Goal: Check status: Check status

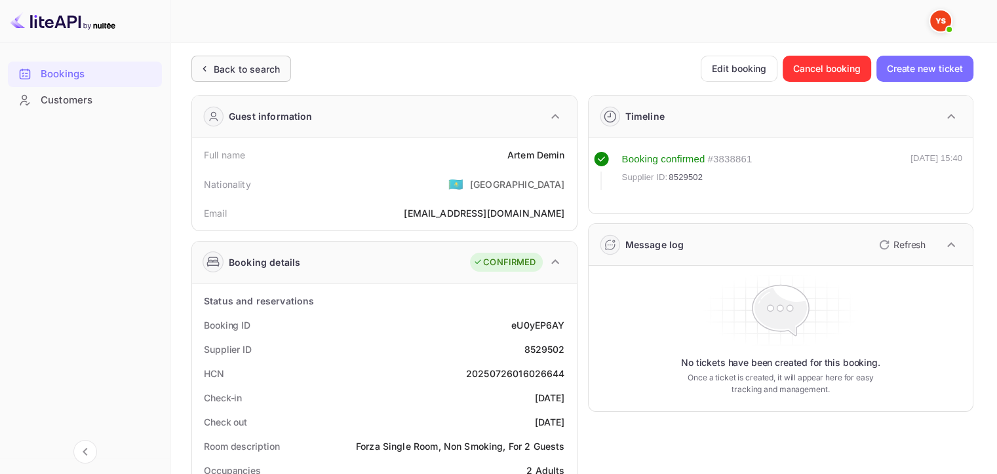
click at [241, 62] on div "Back to search" at bounding box center [247, 69] width 66 height 14
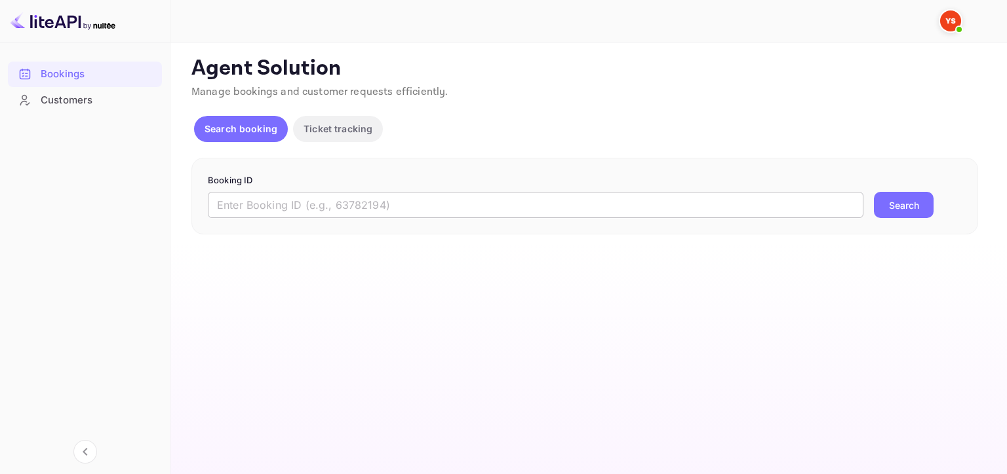
click at [514, 195] on input "text" at bounding box center [535, 205] width 655 height 26
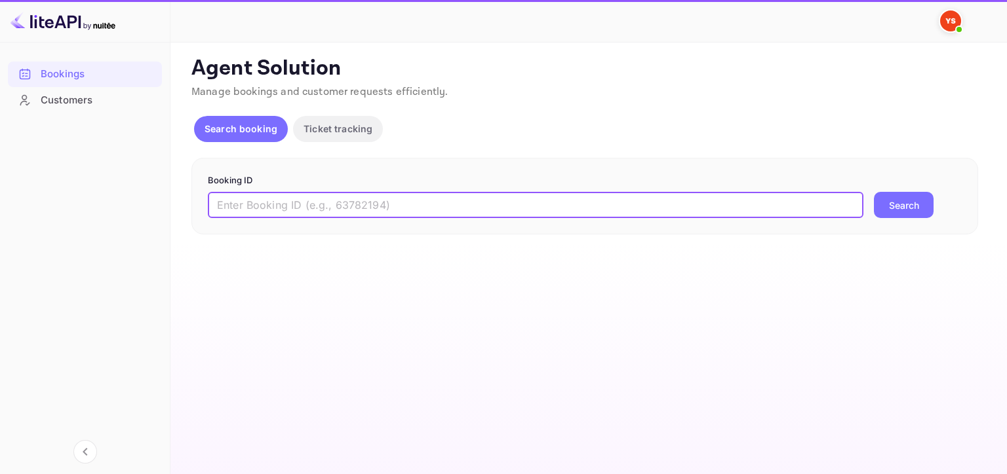
paste input "8048822"
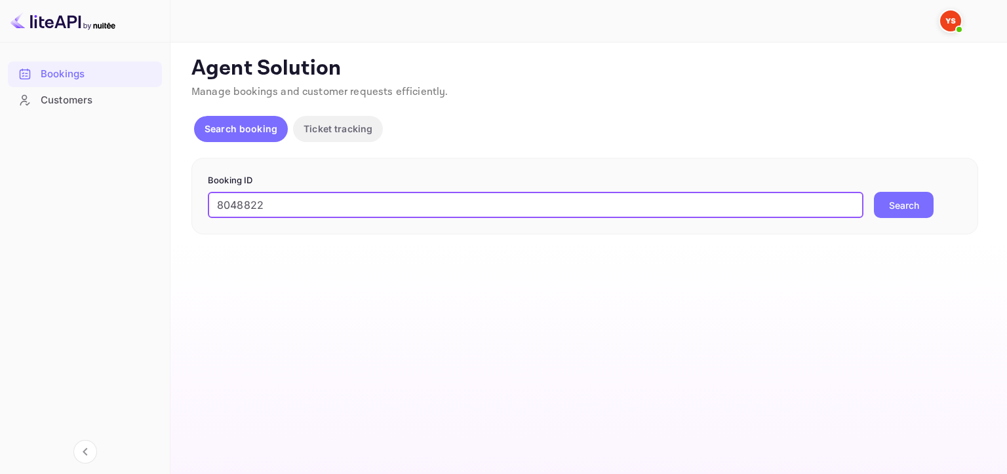
type input "8048822"
click at [881, 199] on button "Search" at bounding box center [904, 205] width 60 height 26
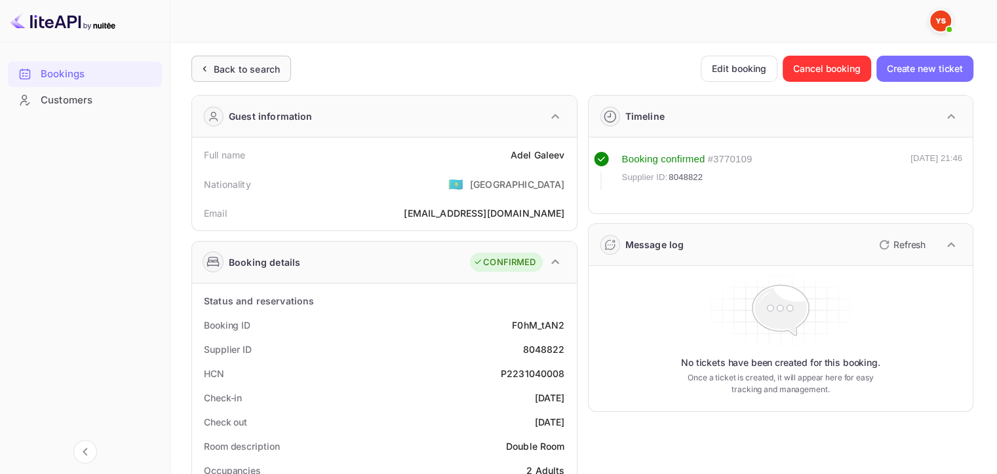
click at [265, 62] on div "Back to search" at bounding box center [247, 69] width 66 height 14
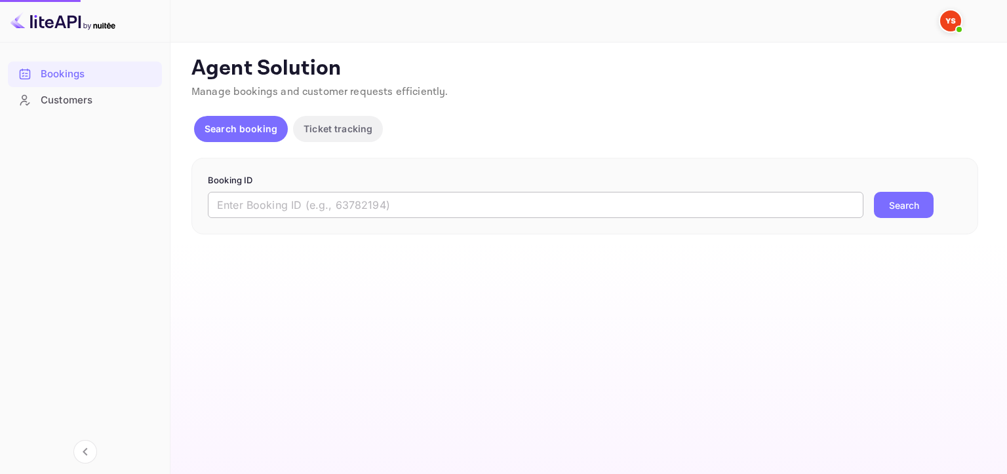
click at [563, 205] on input "text" at bounding box center [535, 205] width 655 height 26
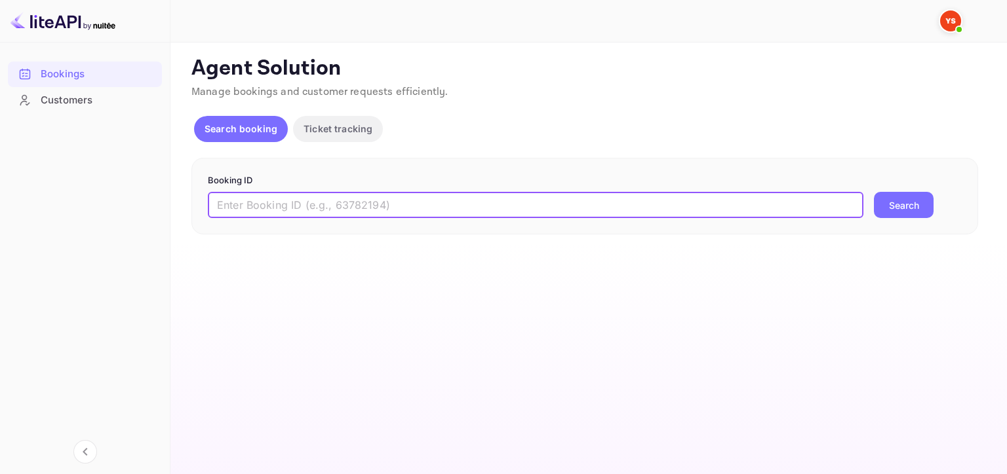
paste input "8737109"
type input "8737109"
click at [917, 202] on button "Search" at bounding box center [904, 205] width 60 height 26
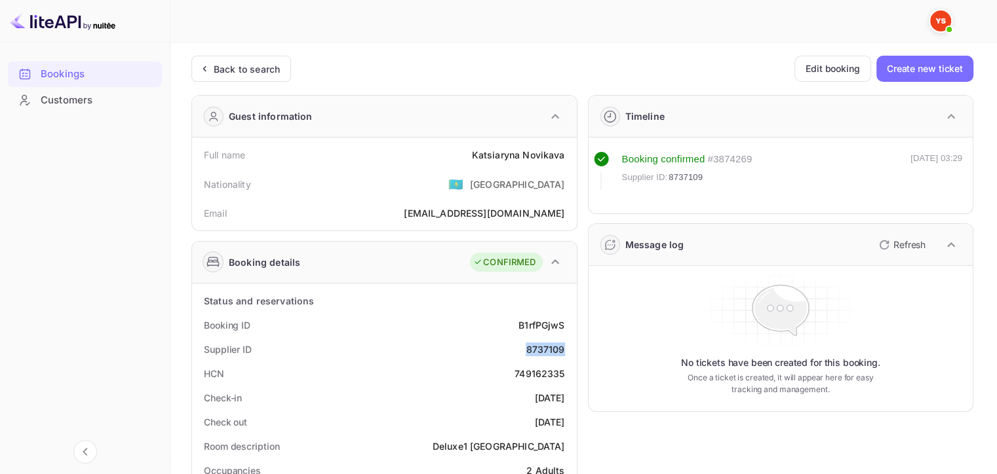
drag, startPoint x: 527, startPoint y: 344, endPoint x: 564, endPoint y: 346, distance: 37.4
click at [564, 346] on div "Supplier ID 8737109" at bounding box center [384, 349] width 374 height 24
copy div "8737109"
drag, startPoint x: 471, startPoint y: 153, endPoint x: 566, endPoint y: 156, distance: 95.1
click at [566, 156] on div "Full name [PERSON_NAME]" at bounding box center [384, 155] width 374 height 24
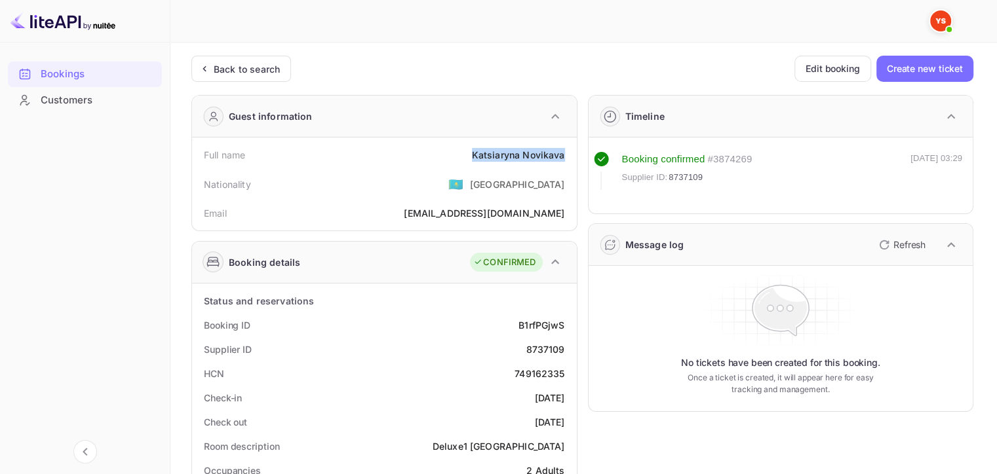
copy div "[PERSON_NAME]"
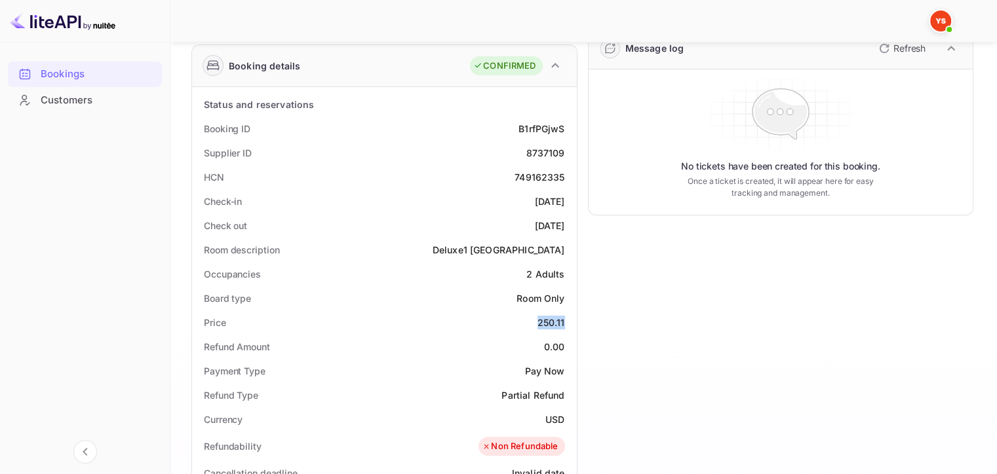
drag, startPoint x: 537, startPoint y: 320, endPoint x: 572, endPoint y: 319, distance: 34.7
click at [572, 319] on div "Status and reservations Booking ID B1rfPGjwS Supplier ID 8737109 HCN 749162335 …" at bounding box center [384, 476] width 385 height 779
copy div "250.11"
